Goal: Find specific page/section: Find specific page/section

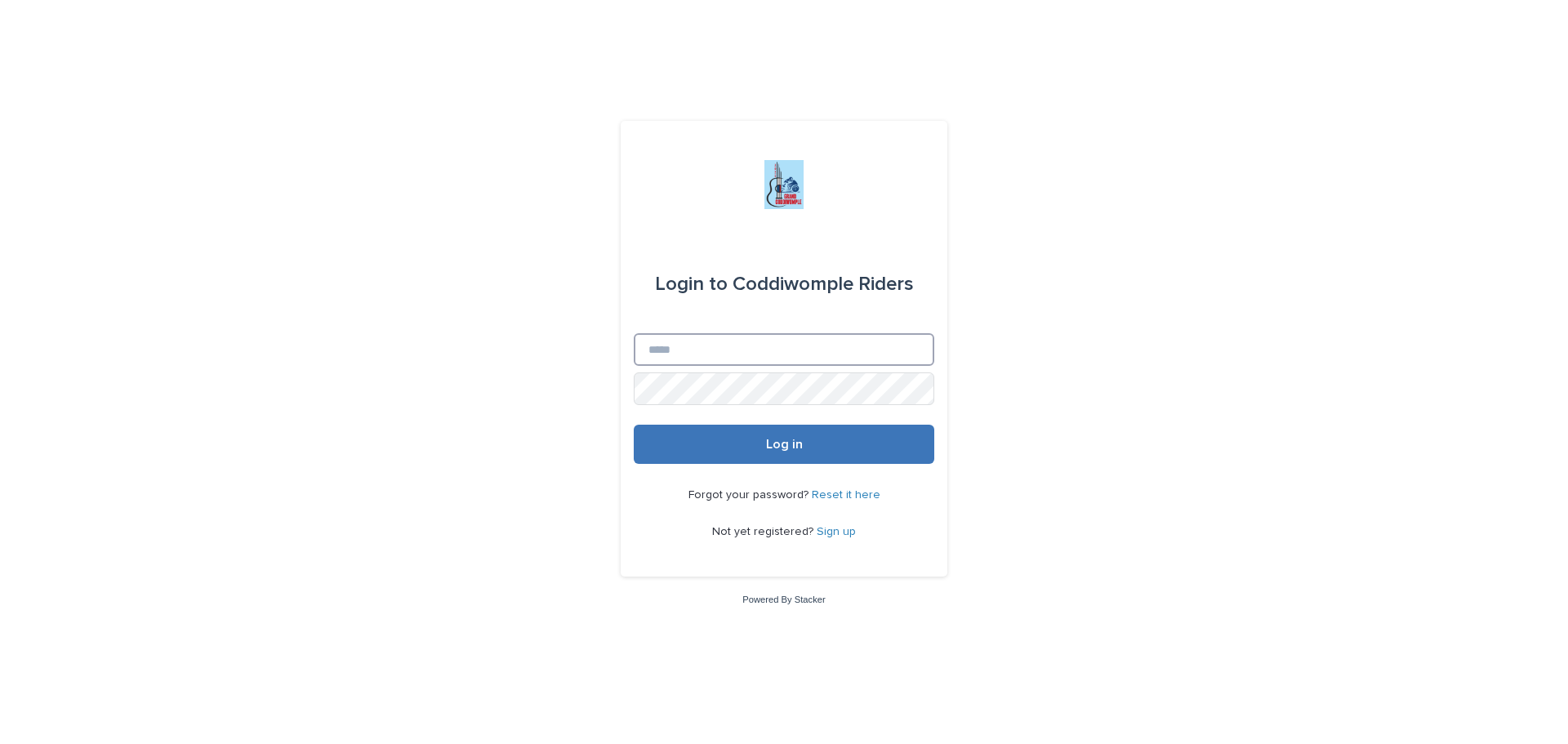
type input "**********"
click at [759, 442] on button "Log in" at bounding box center [784, 444] width 301 height 39
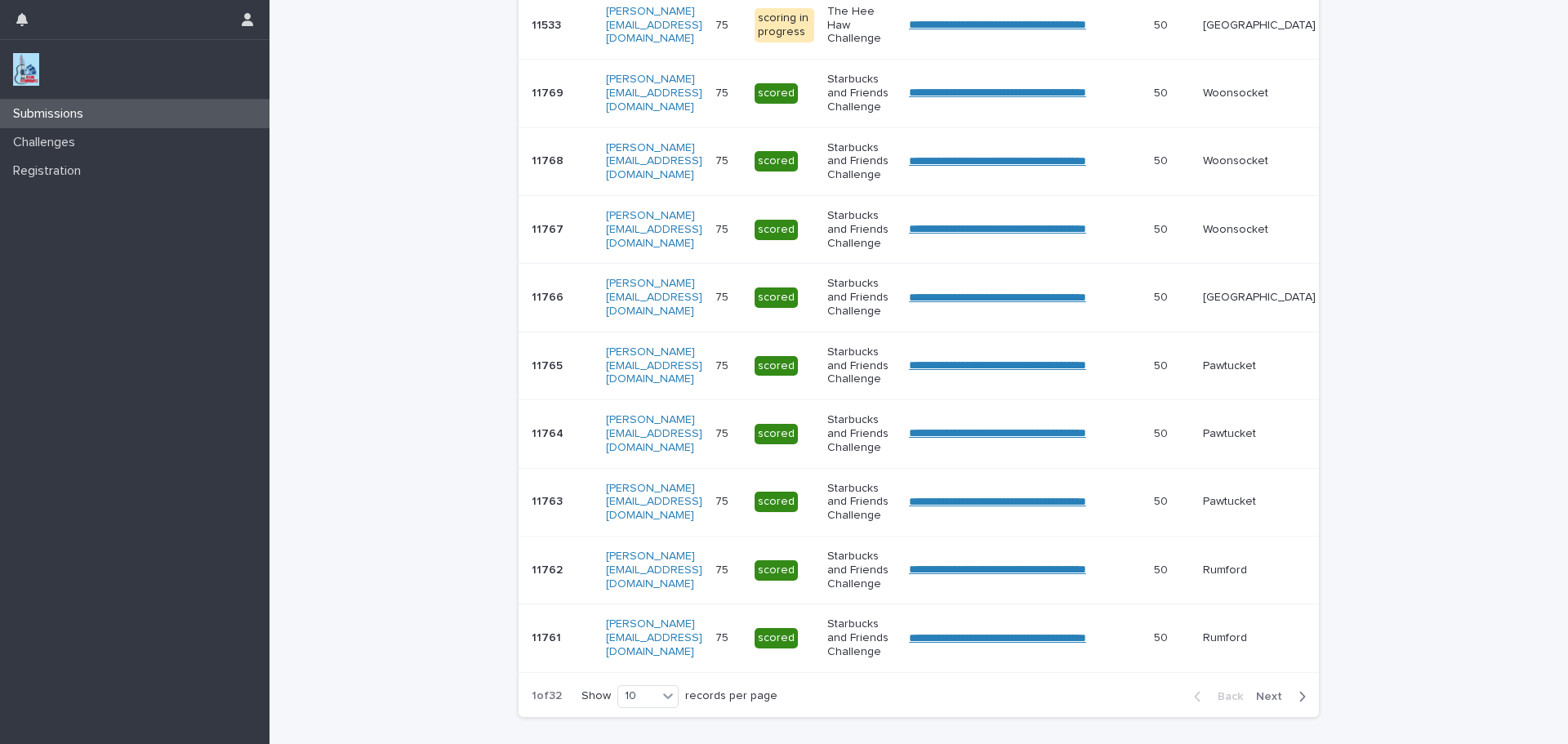
scroll to position [425, 0]
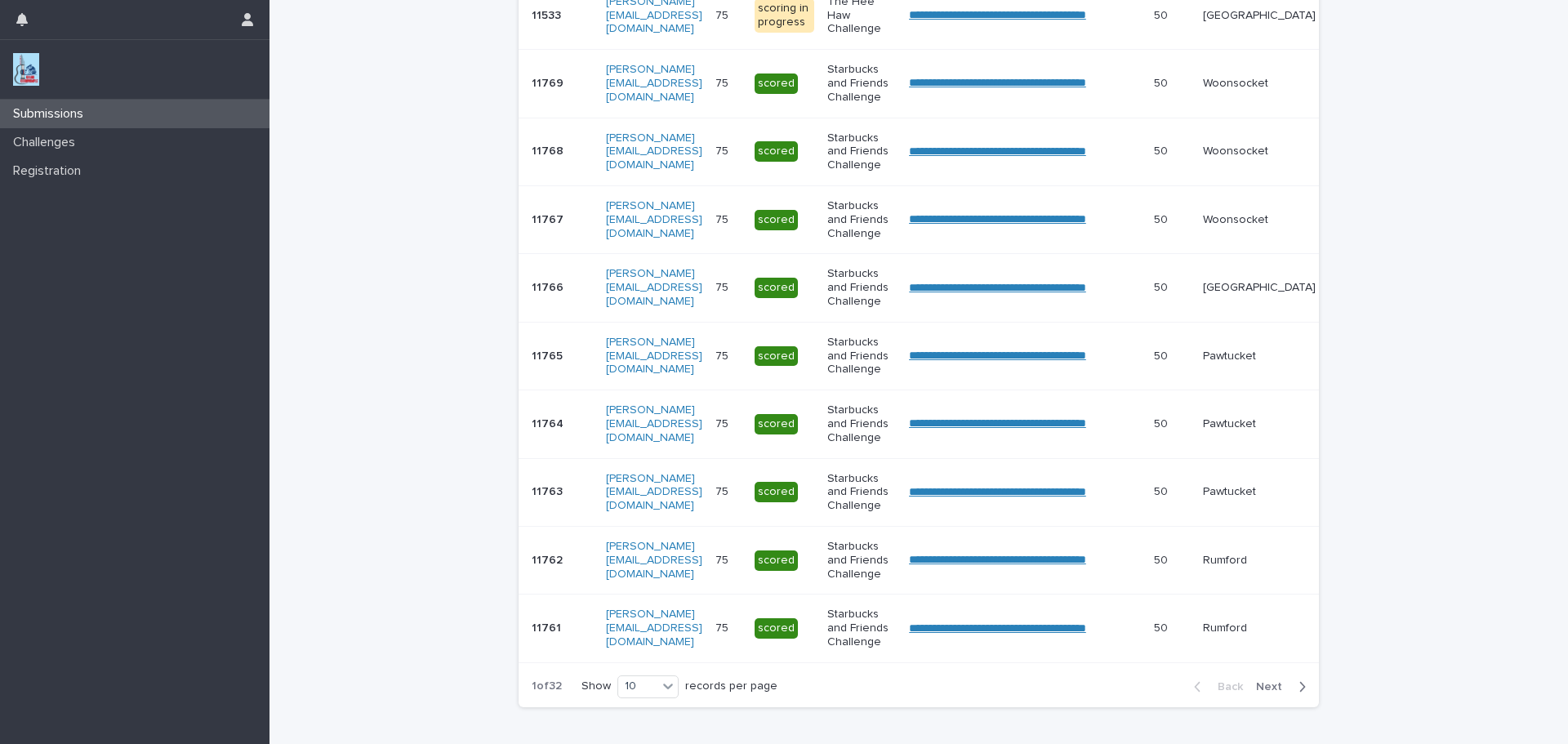
click at [1265, 693] on span "Next" at bounding box center [1273, 687] width 36 height 11
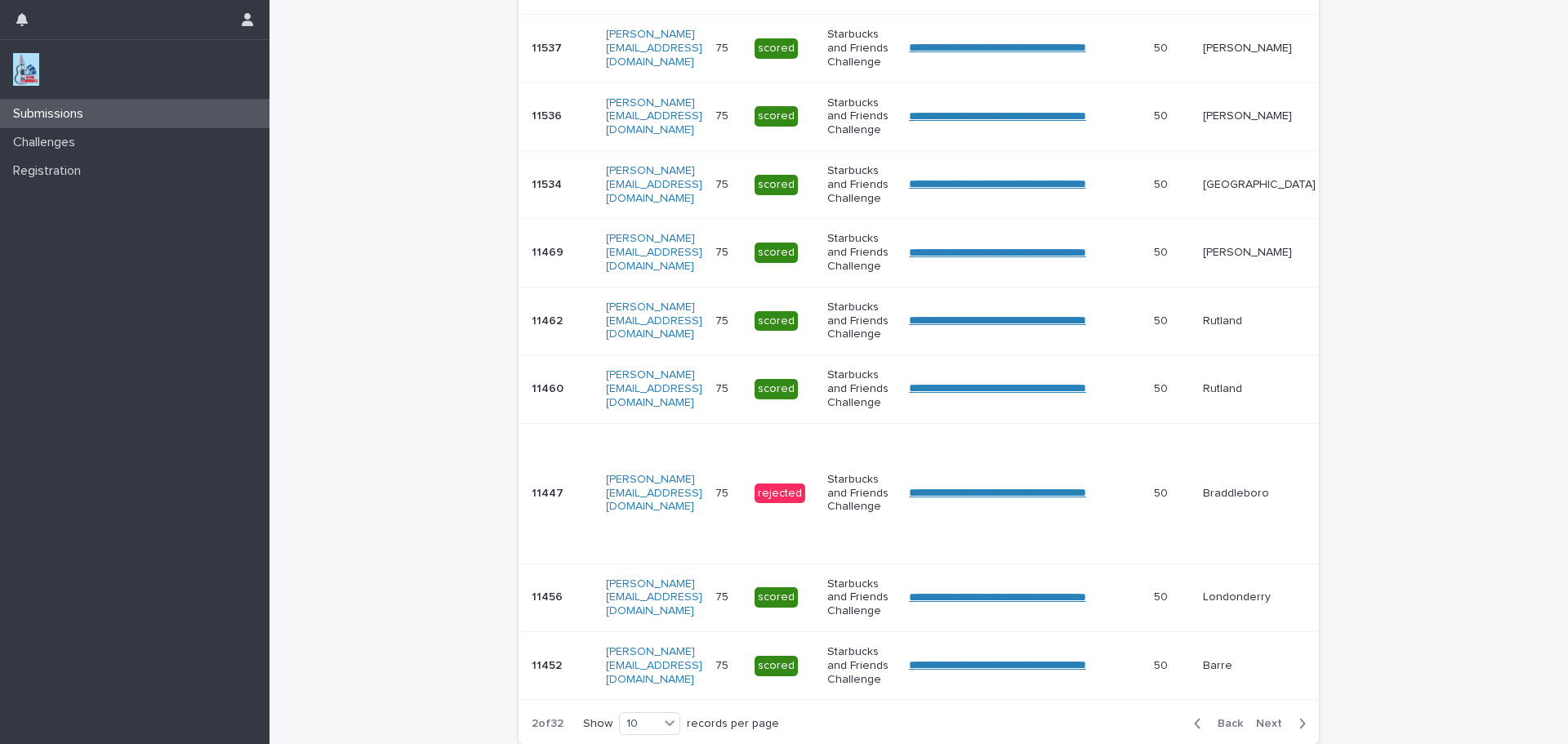
scroll to position [597, 0]
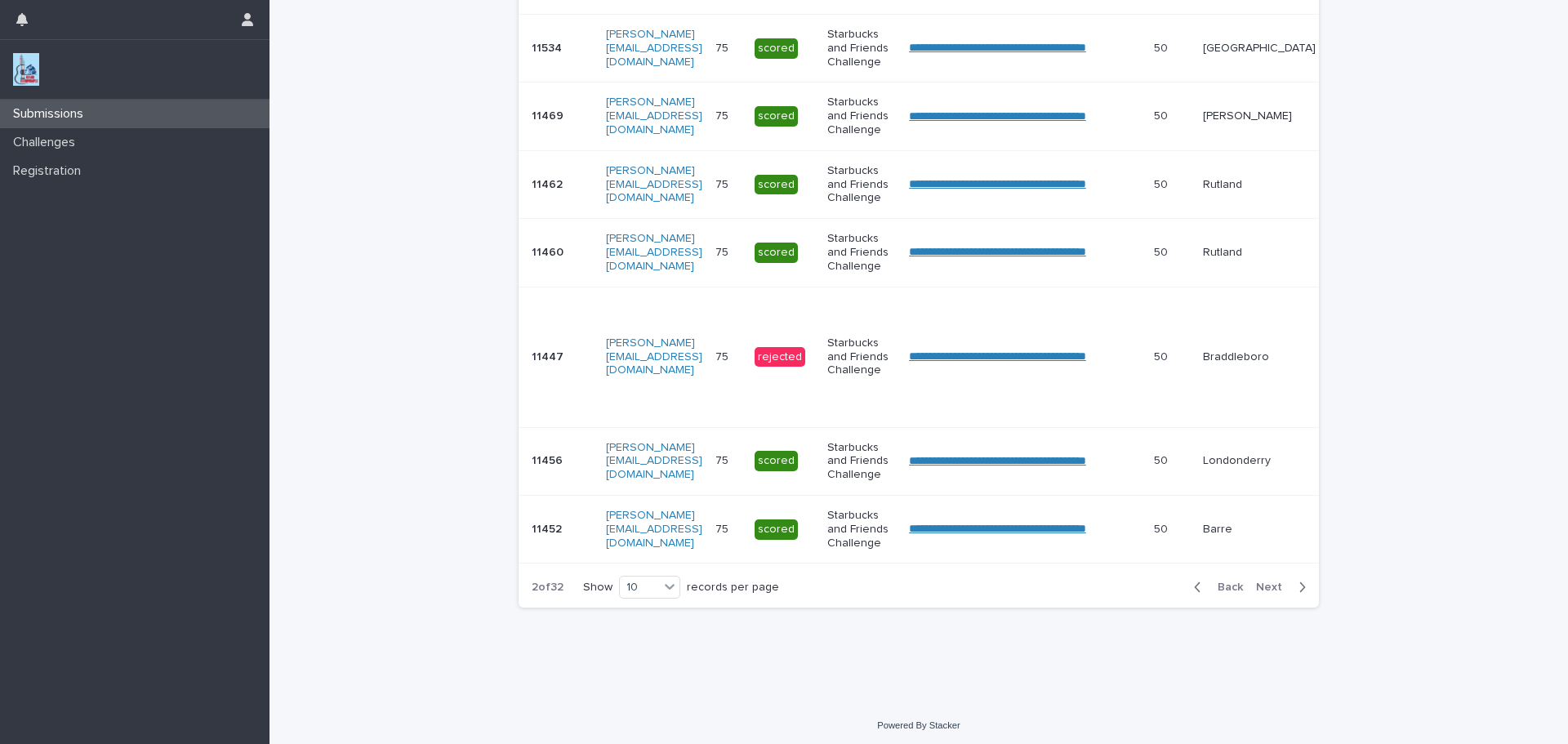
click at [1222, 593] on span "Back" at bounding box center [1226, 587] width 35 height 11
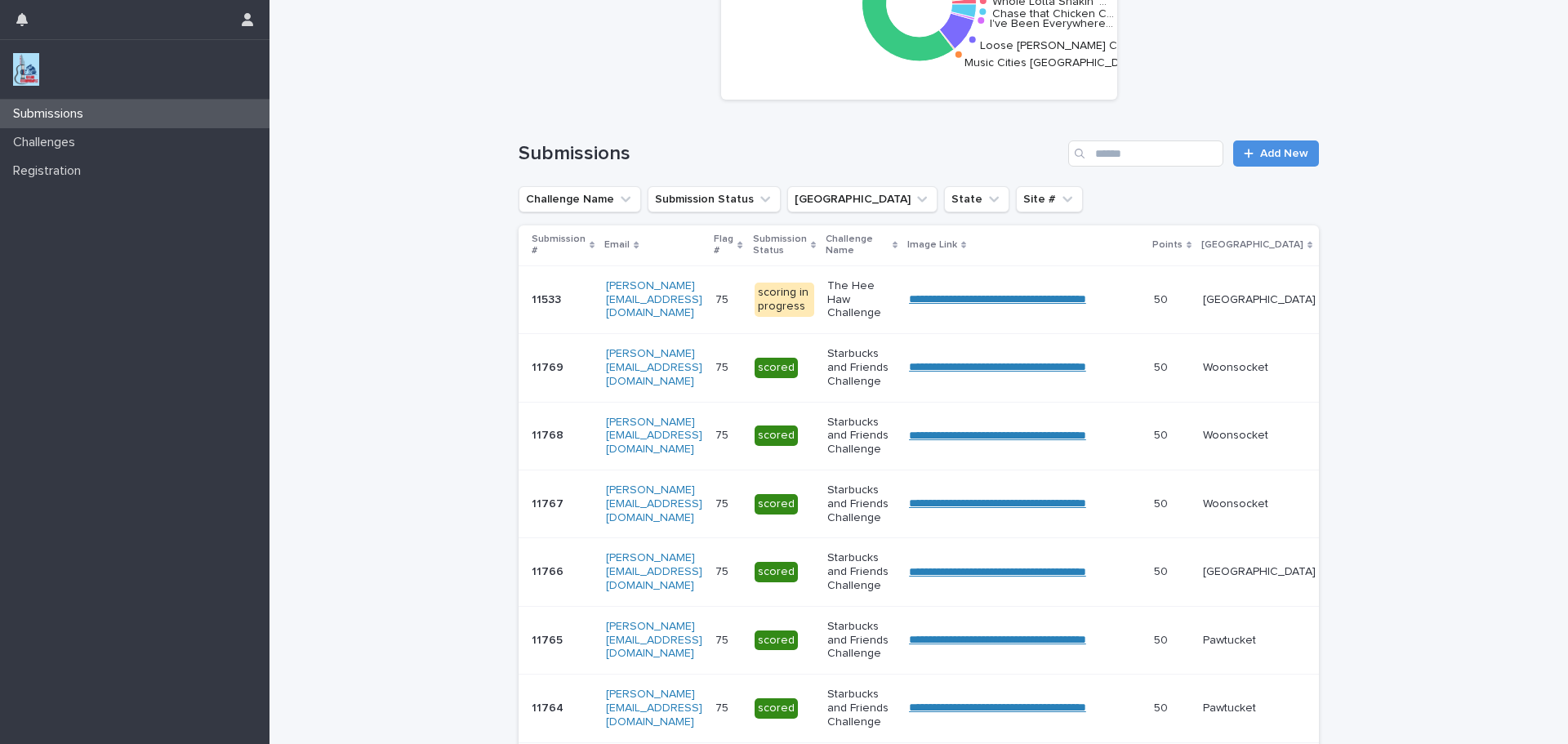
scroll to position [120, 0]
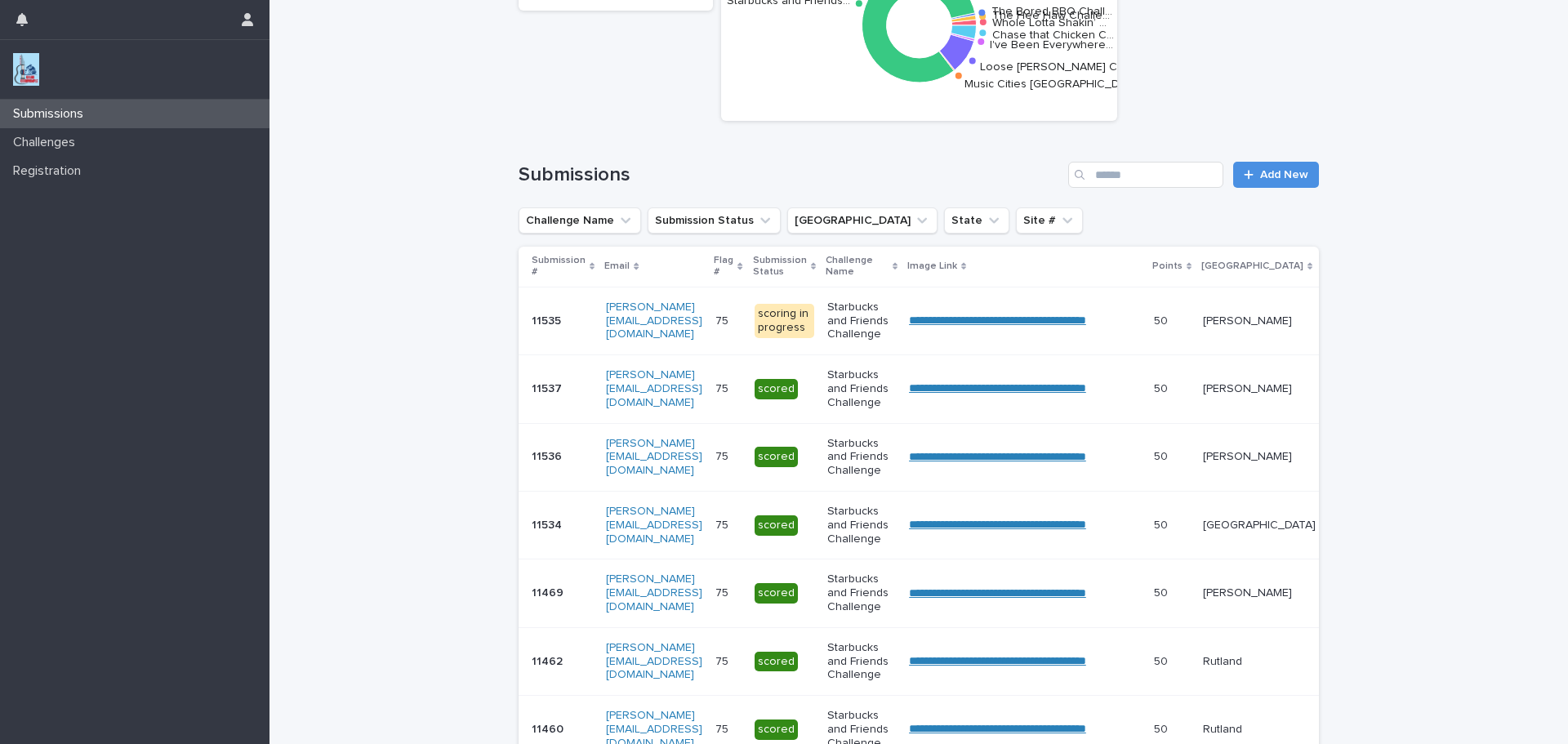
scroll to position [157, 0]
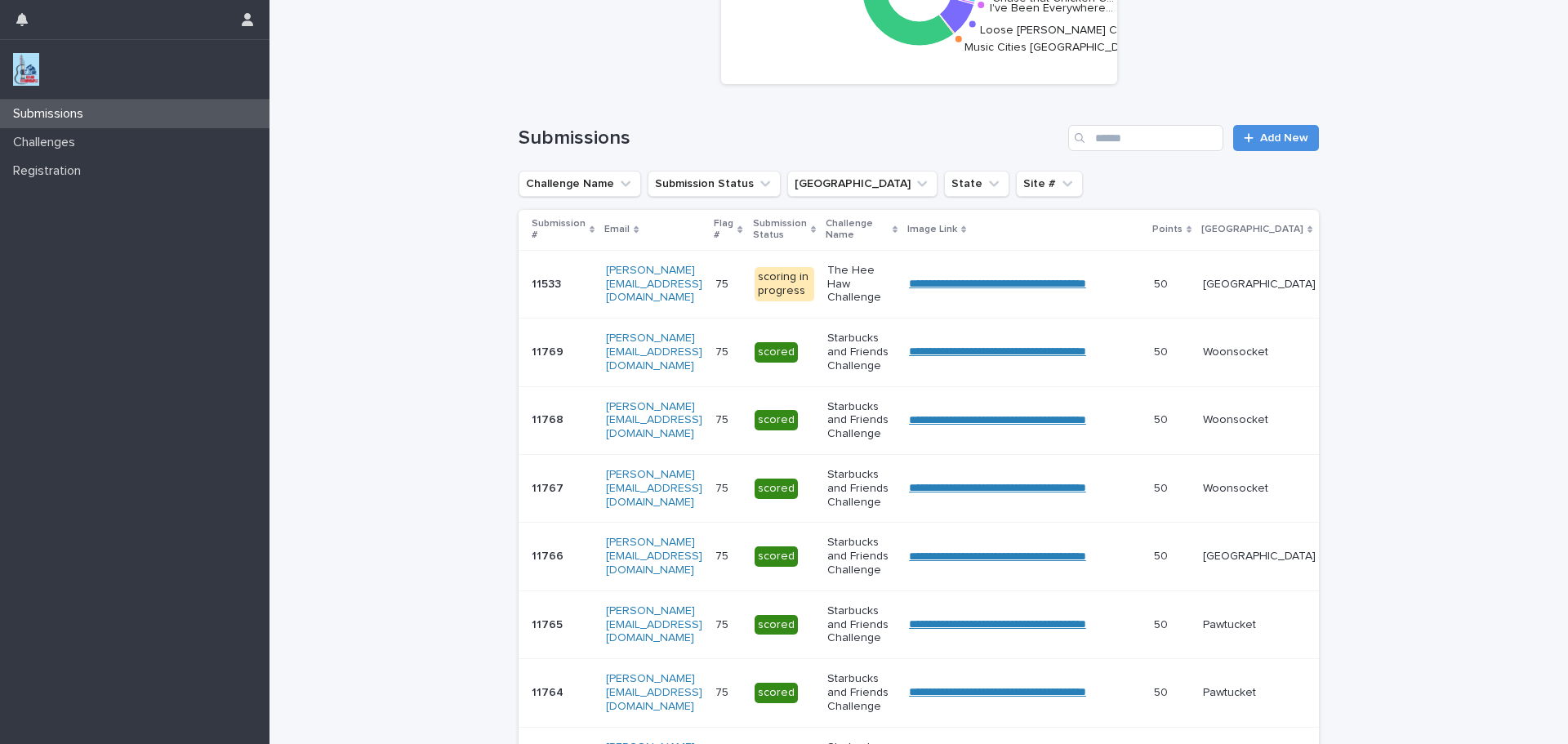
scroll to position [120, 0]
